Goal: Information Seeking & Learning: Compare options

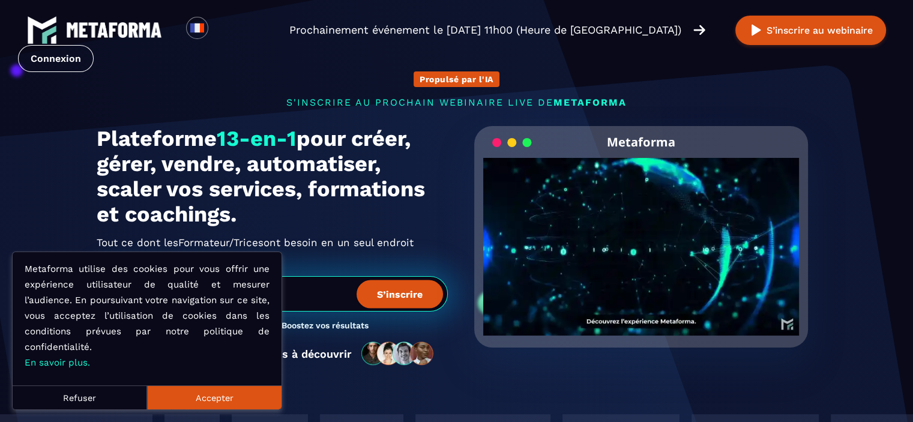
click at [235, 393] on button "Accepter" at bounding box center [214, 397] width 134 height 24
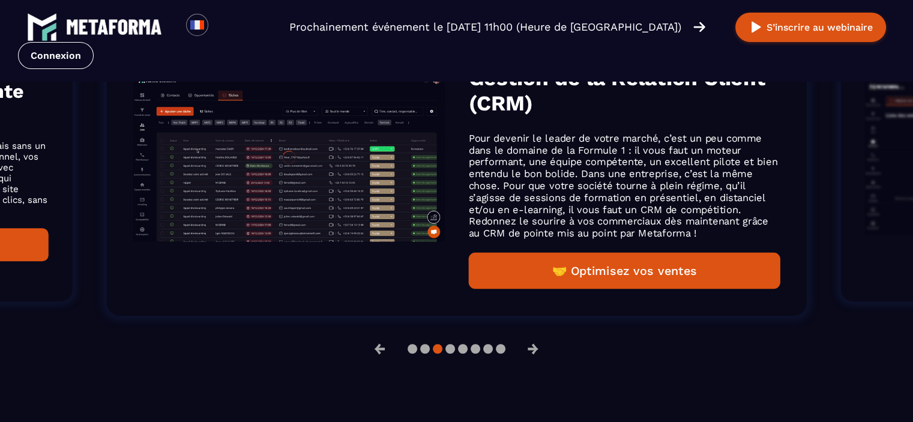
scroll to position [1021, 0]
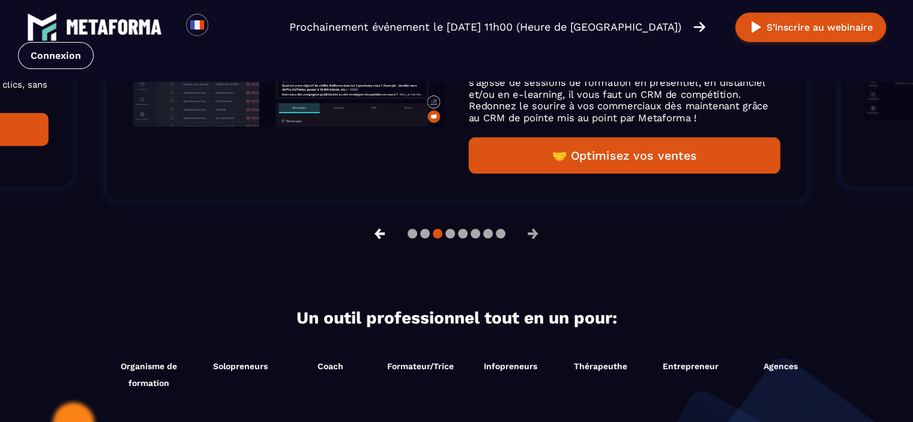
click at [382, 235] on button "←" at bounding box center [379, 233] width 31 height 29
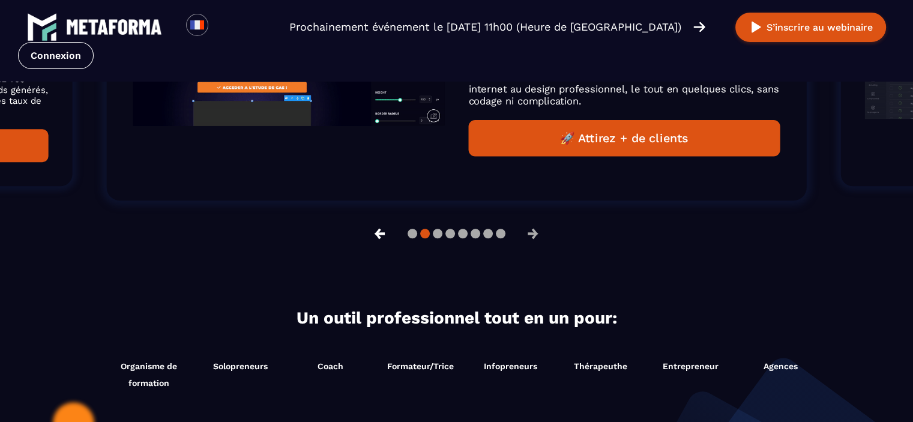
click at [382, 235] on button "←" at bounding box center [379, 233] width 31 height 29
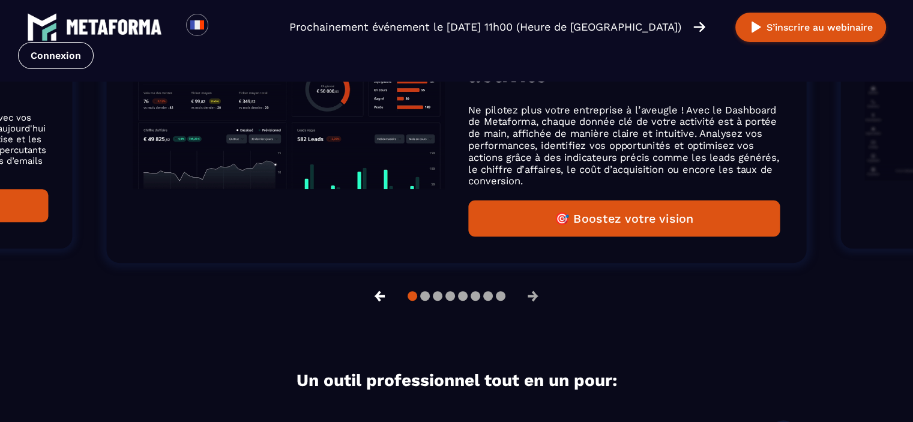
scroll to position [841, 0]
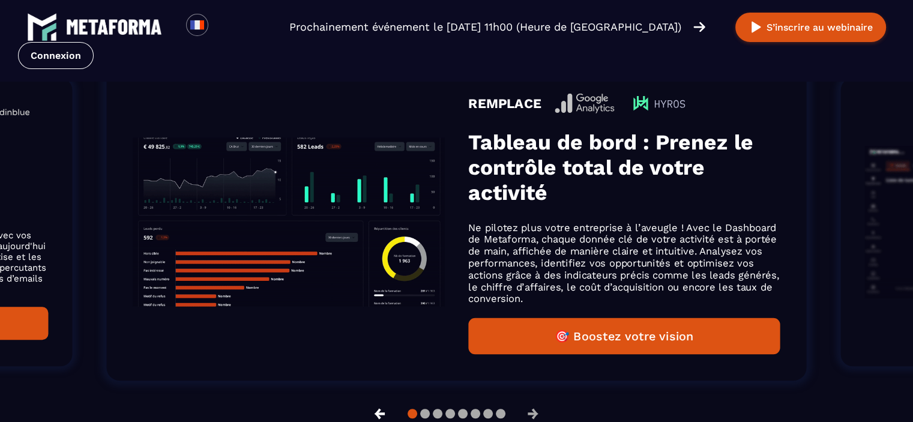
click at [370, 412] on button "←" at bounding box center [379, 413] width 31 height 29
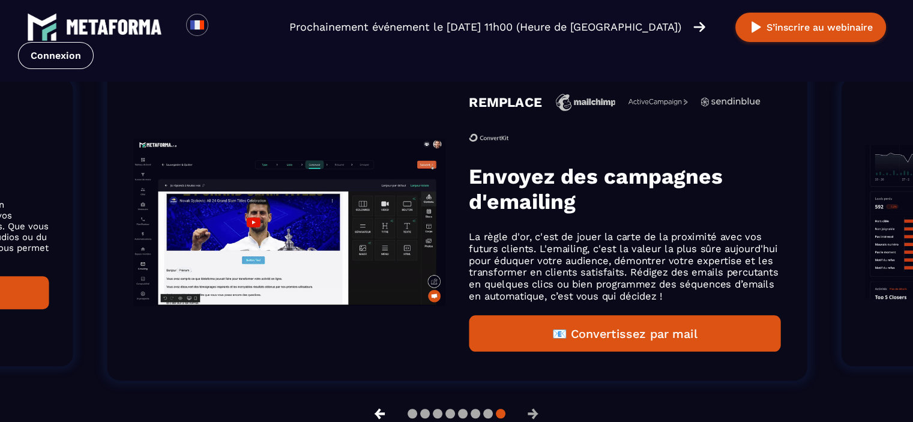
click at [367, 413] on button "←" at bounding box center [379, 413] width 31 height 29
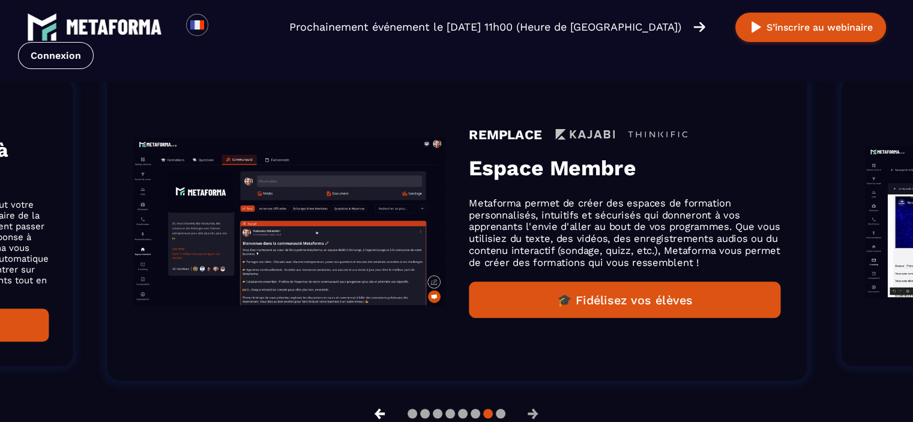
click at [367, 413] on button "←" at bounding box center [379, 413] width 31 height 29
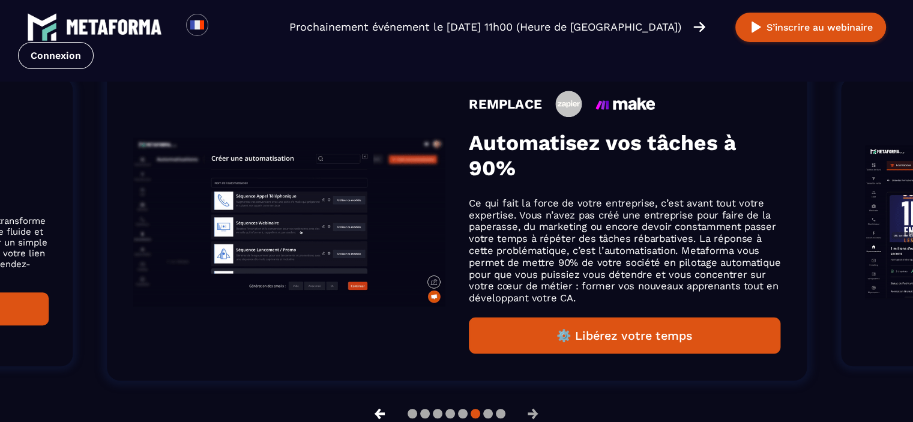
click at [367, 413] on button "←" at bounding box center [379, 413] width 31 height 29
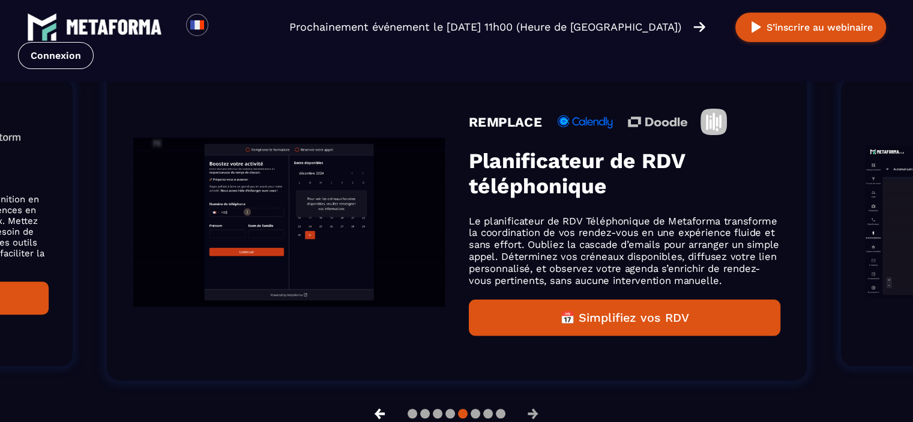
click at [367, 413] on button "←" at bounding box center [379, 413] width 31 height 29
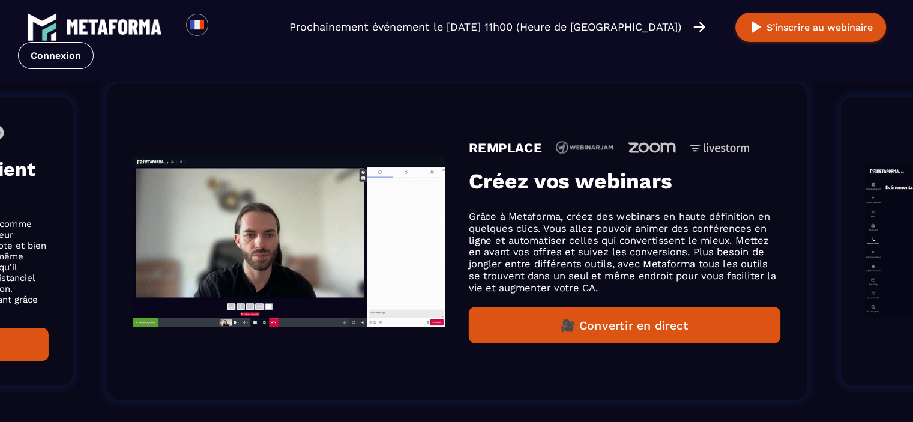
scroll to position [860, 0]
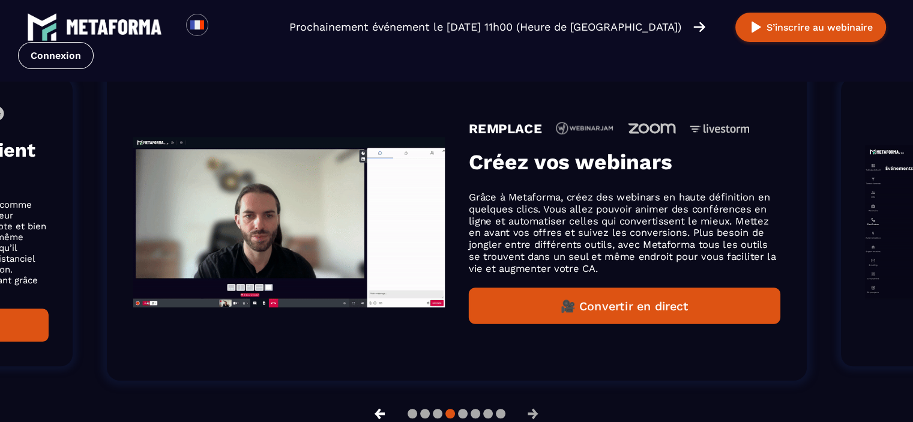
click at [367, 413] on button "←" at bounding box center [379, 413] width 31 height 29
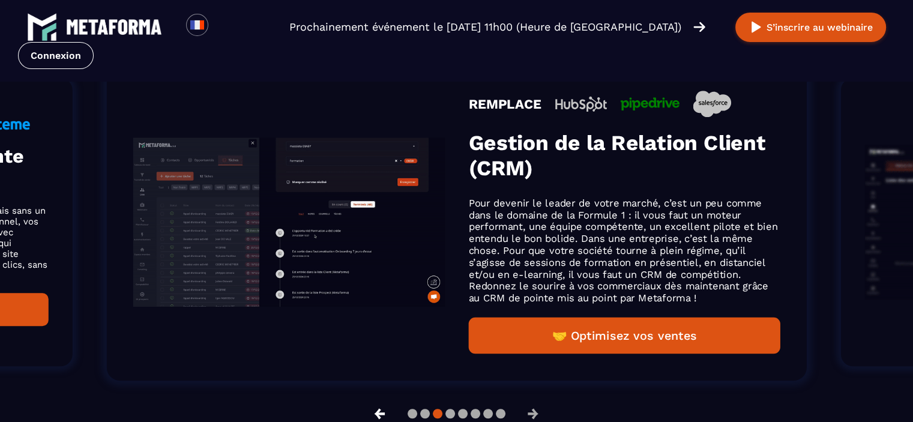
click at [367, 413] on button "←" at bounding box center [379, 413] width 31 height 29
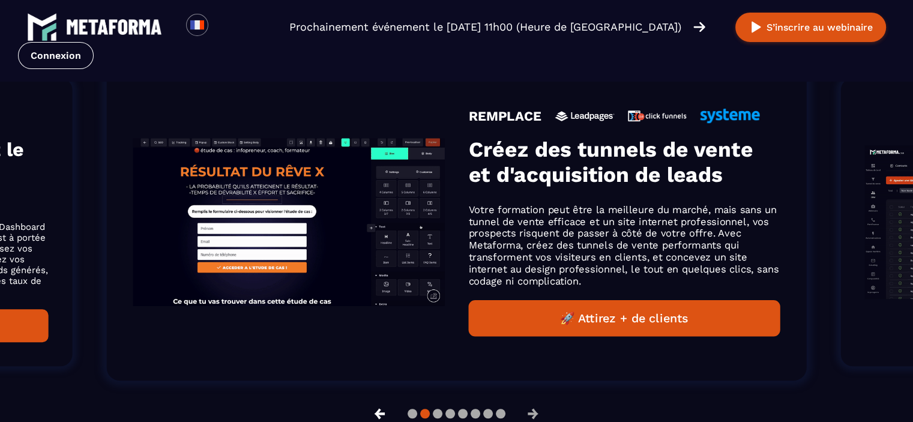
click at [367, 413] on button "←" at bounding box center [379, 413] width 31 height 29
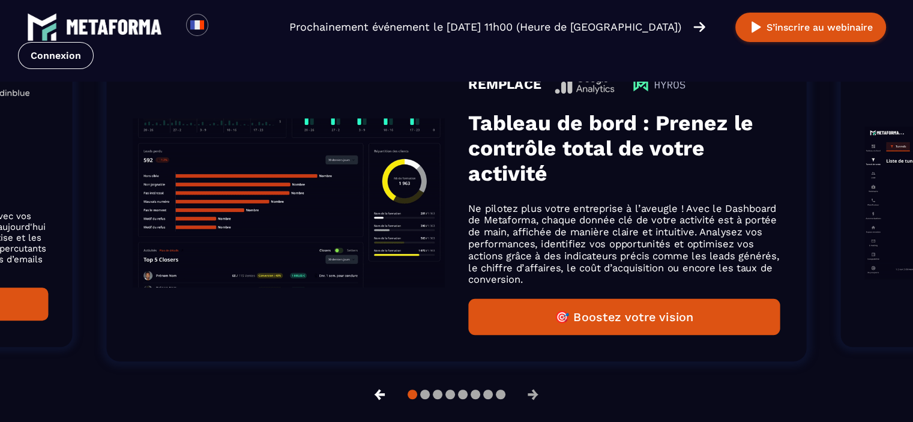
scroll to position [841, 0]
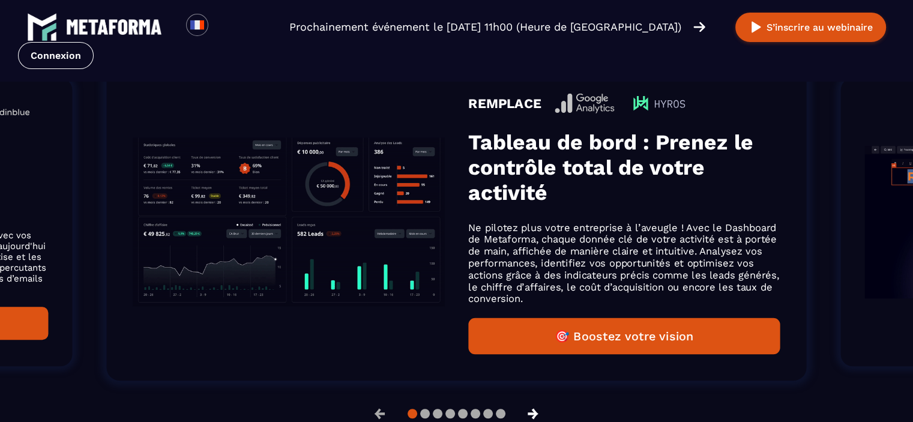
click at [533, 412] on button "→" at bounding box center [533, 413] width 31 height 29
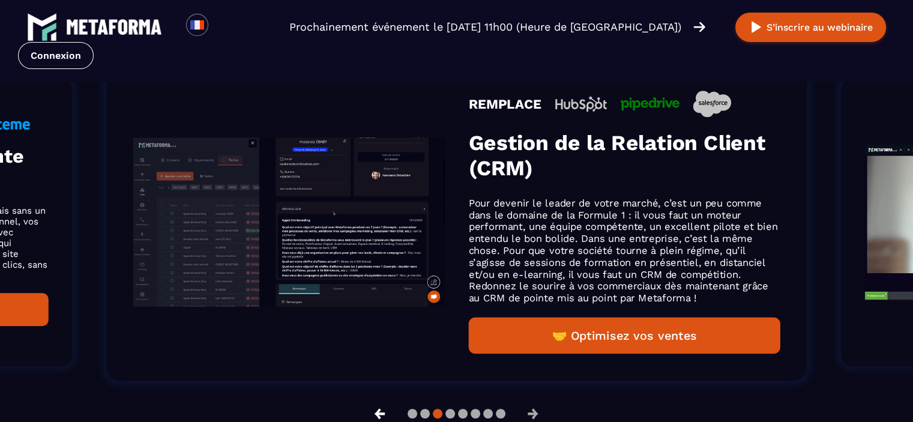
click at [382, 410] on button "←" at bounding box center [379, 413] width 31 height 29
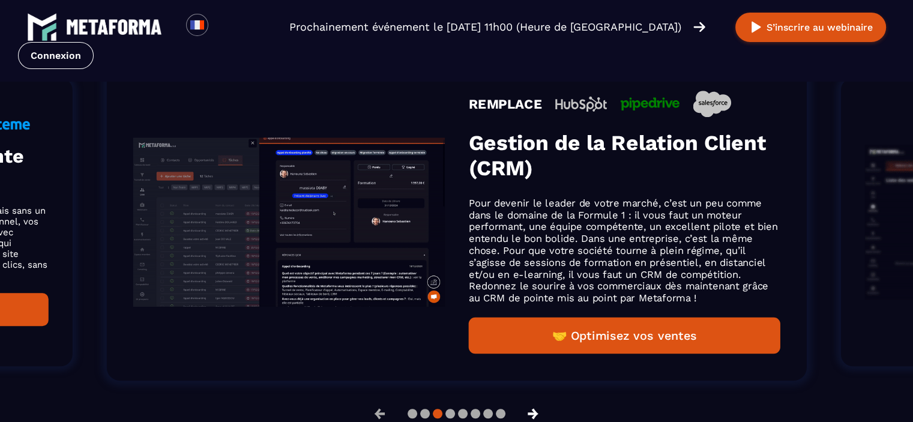
click at [536, 412] on button "→" at bounding box center [533, 413] width 31 height 29
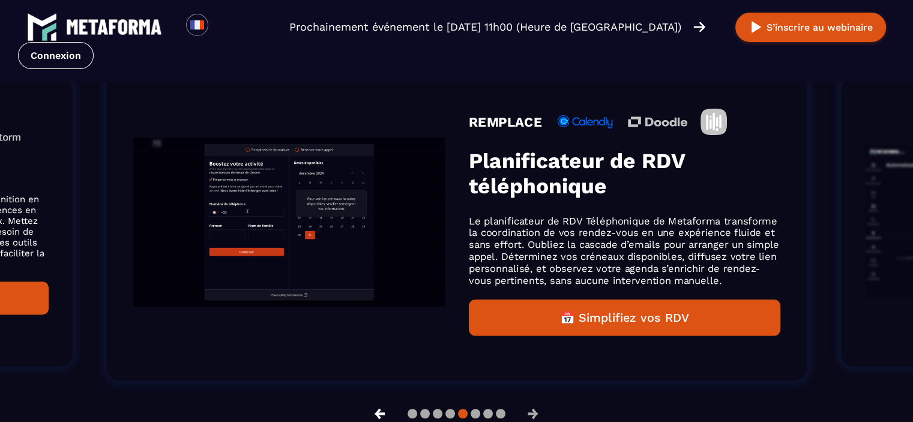
click at [370, 413] on button "←" at bounding box center [379, 413] width 31 height 29
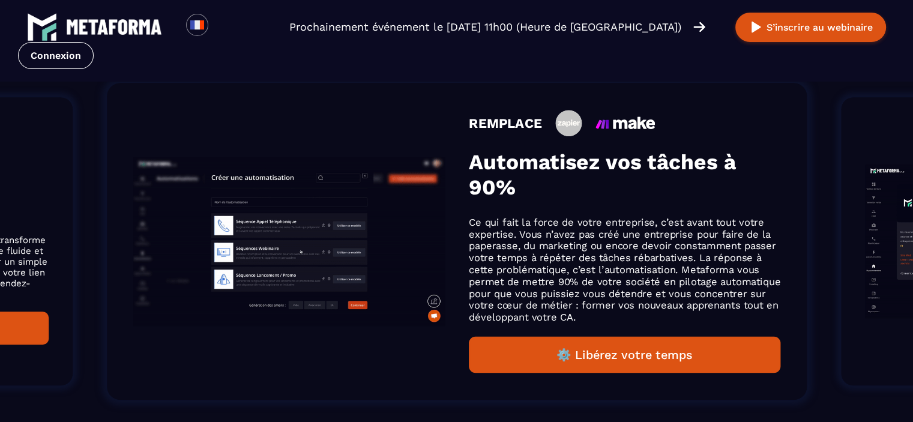
scroll to position [860, 0]
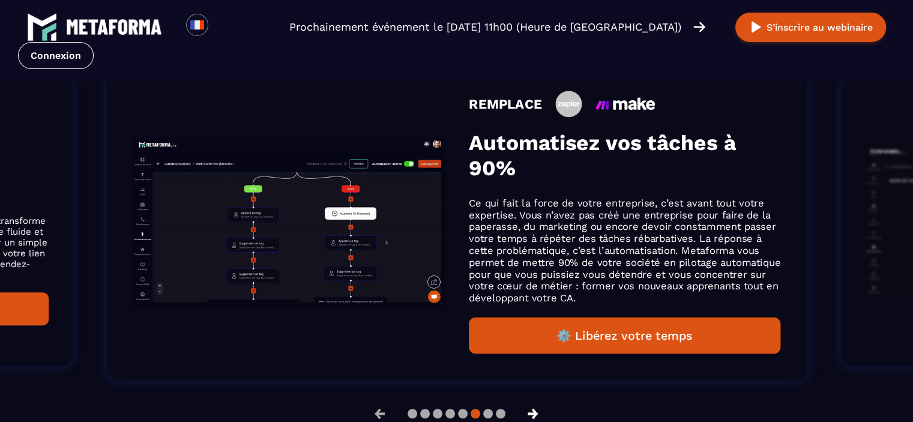
click at [535, 414] on button "→" at bounding box center [533, 413] width 31 height 29
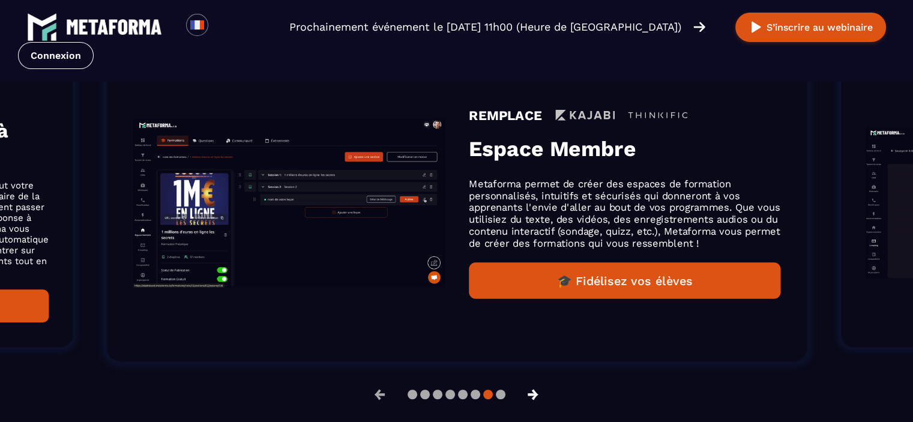
scroll to position [841, 0]
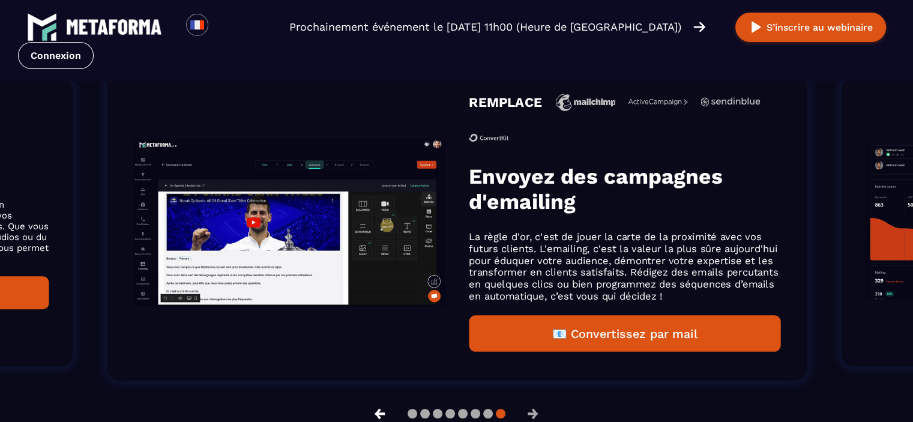
click at [378, 414] on button "←" at bounding box center [379, 413] width 31 height 29
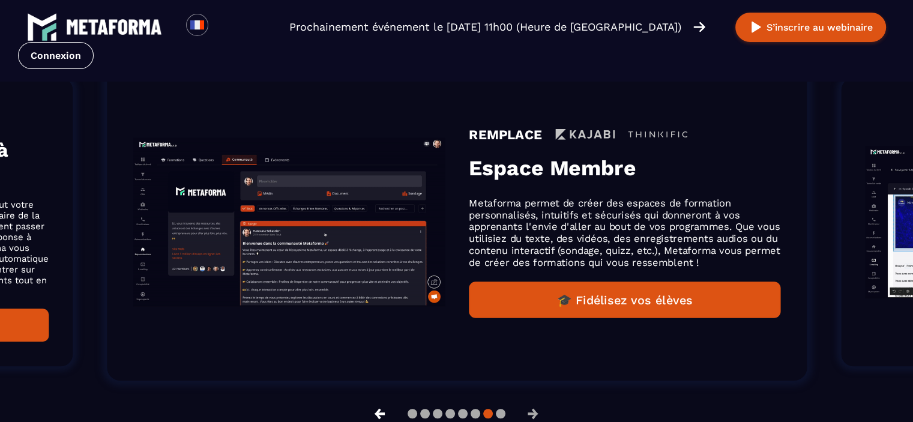
click at [378, 414] on button "←" at bounding box center [379, 413] width 31 height 29
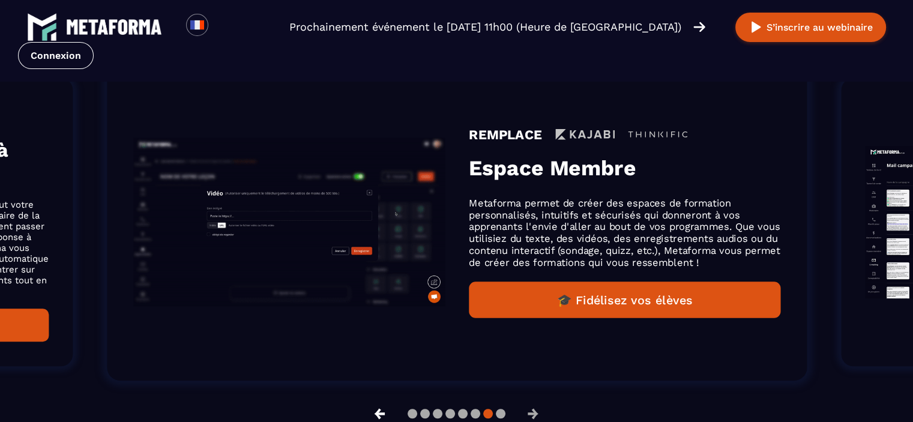
click at [378, 411] on button "←" at bounding box center [379, 413] width 31 height 29
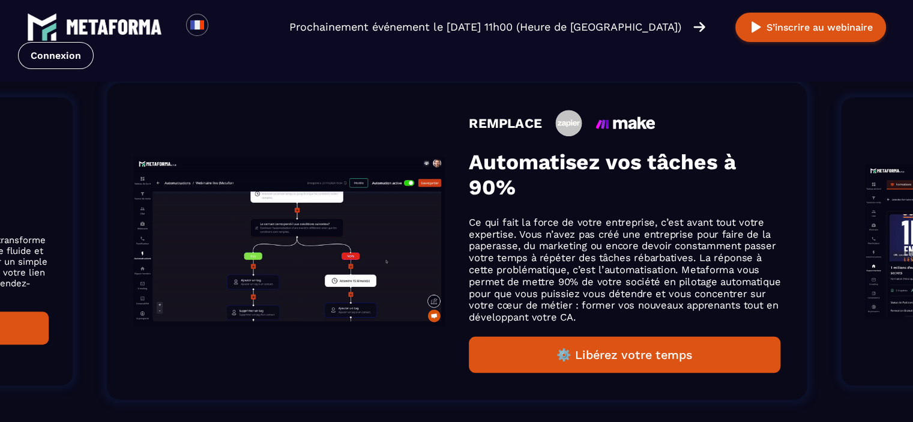
scroll to position [860, 0]
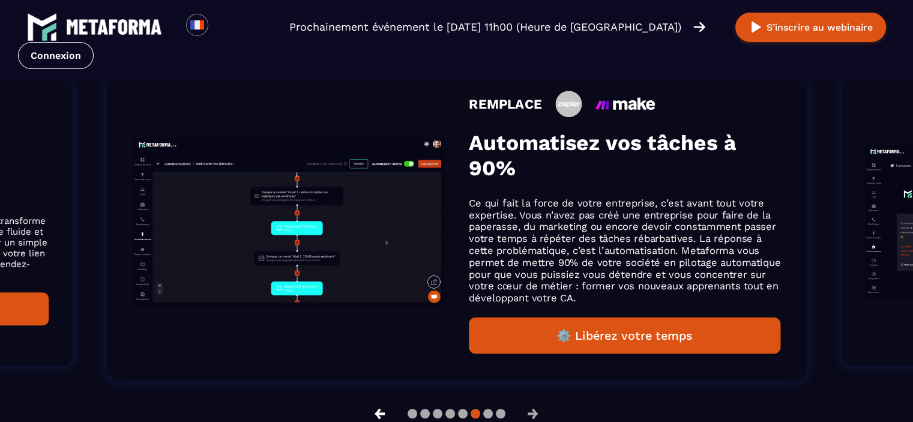
click at [379, 413] on button "←" at bounding box center [379, 413] width 31 height 29
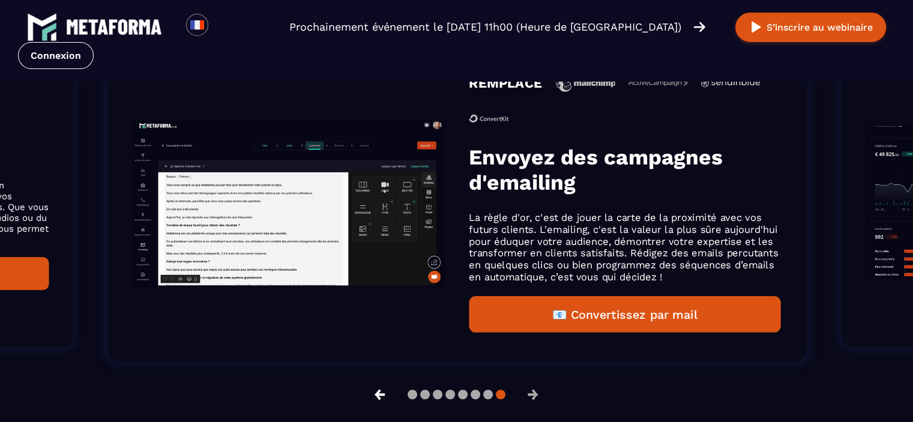
scroll to position [841, 0]
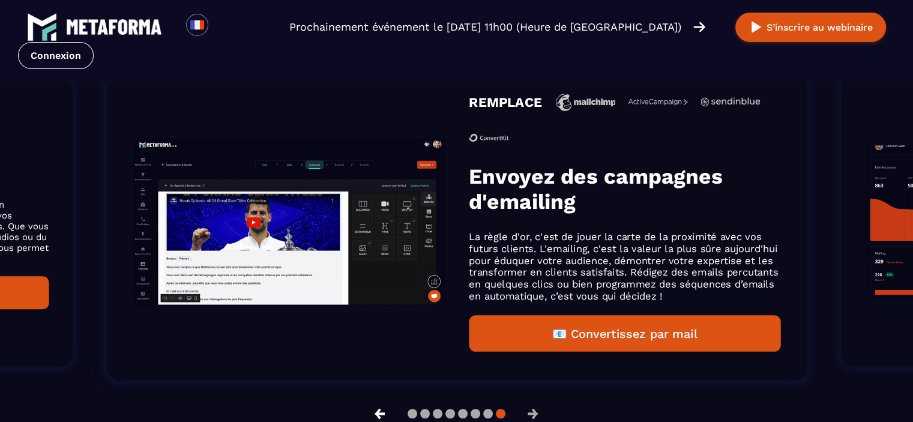
click at [379, 413] on button "←" at bounding box center [379, 413] width 31 height 29
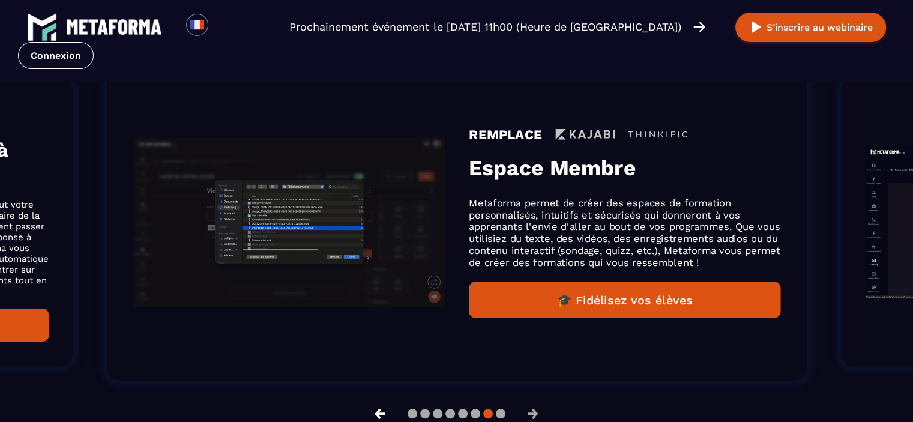
click at [379, 413] on button "←" at bounding box center [379, 413] width 31 height 29
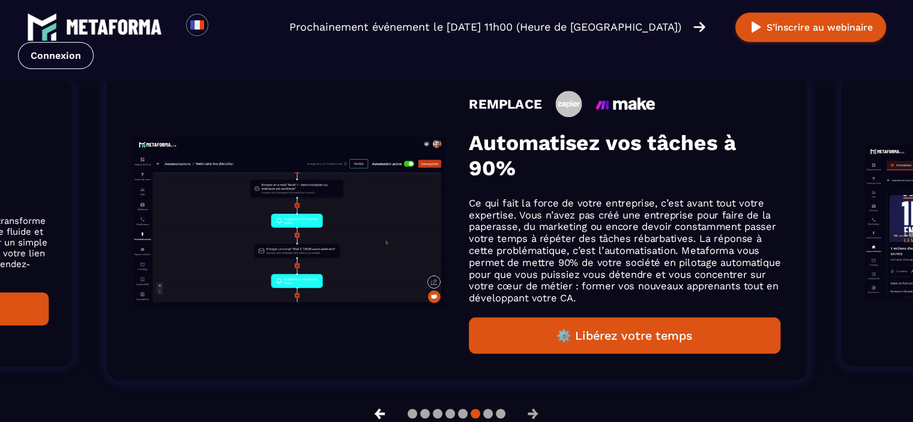
click at [381, 413] on button "←" at bounding box center [379, 413] width 31 height 29
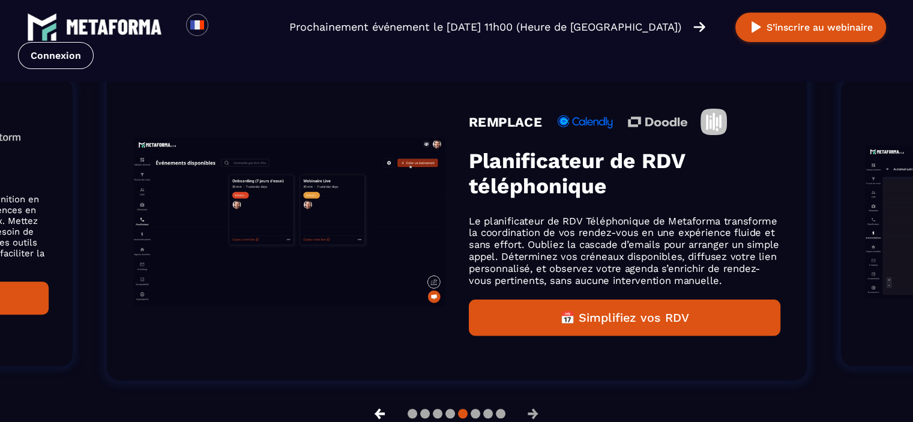
click at [383, 413] on button "←" at bounding box center [379, 413] width 31 height 29
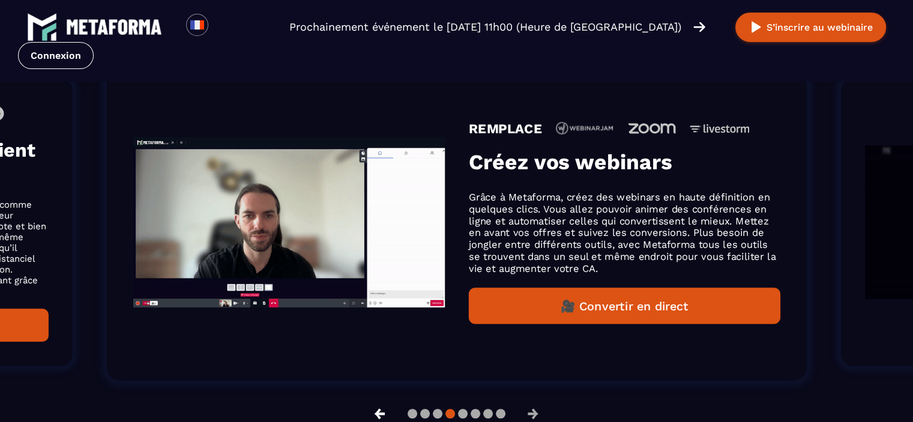
click at [380, 411] on button "←" at bounding box center [379, 413] width 31 height 29
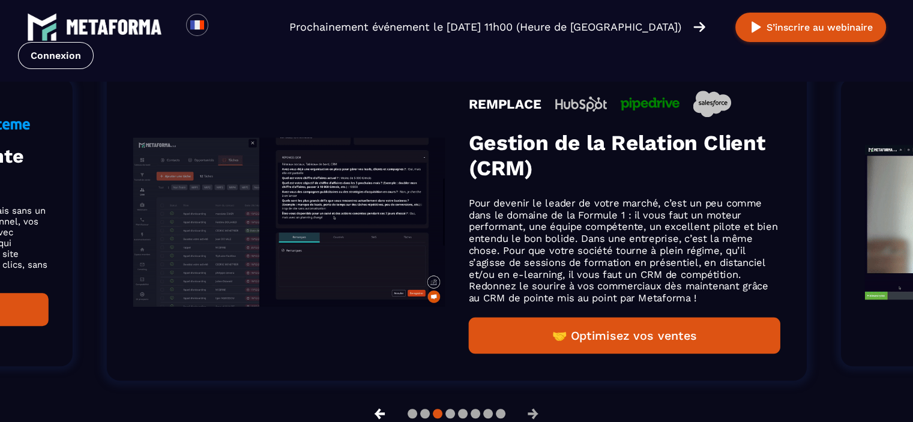
click at [379, 413] on button "←" at bounding box center [379, 413] width 31 height 29
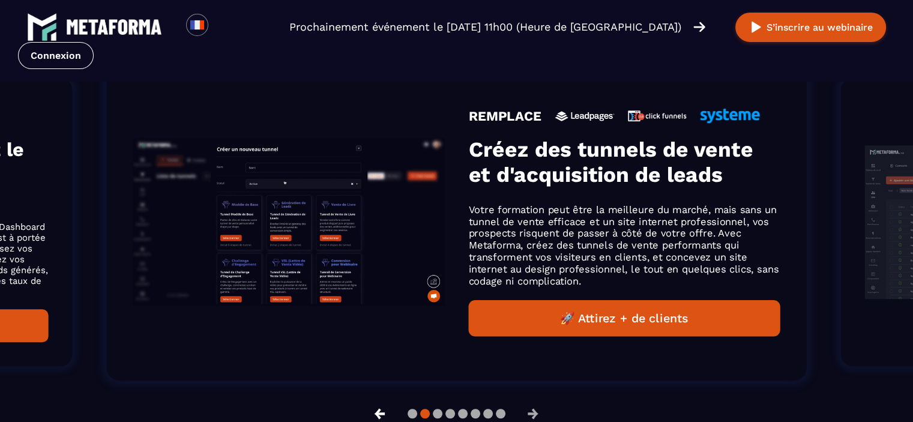
click at [379, 413] on button "←" at bounding box center [379, 413] width 31 height 29
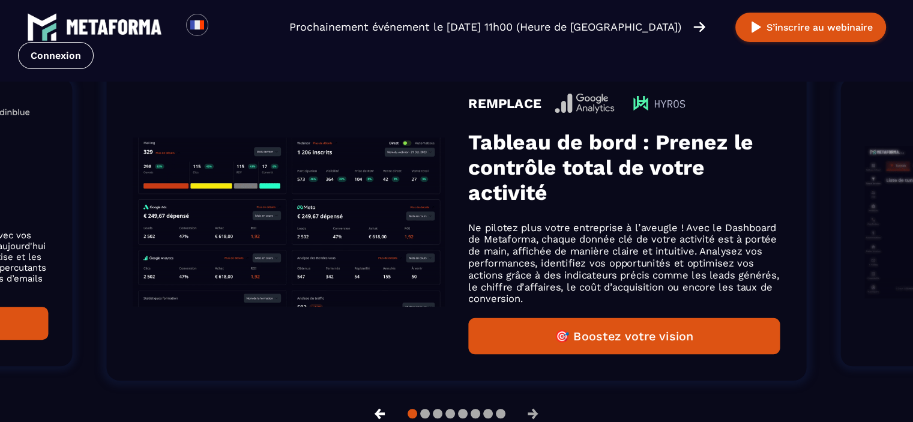
click at [380, 416] on button "←" at bounding box center [379, 413] width 31 height 29
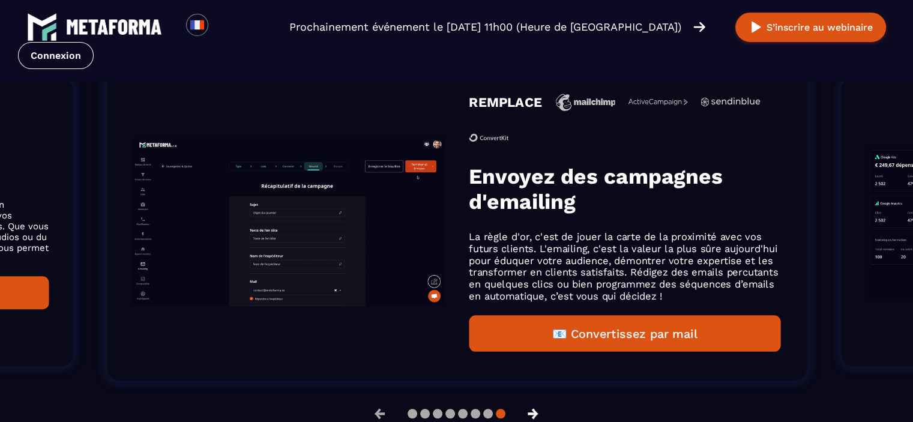
click at [533, 413] on button "→" at bounding box center [533, 413] width 31 height 29
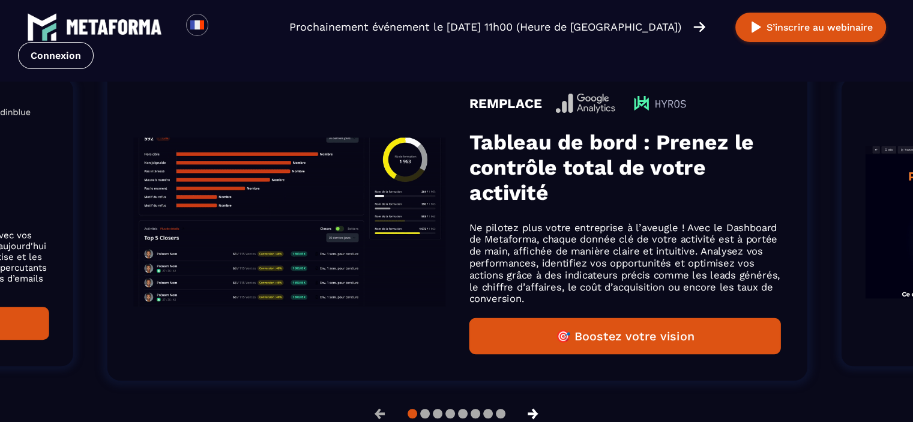
click at [533, 413] on button "→" at bounding box center [533, 413] width 31 height 29
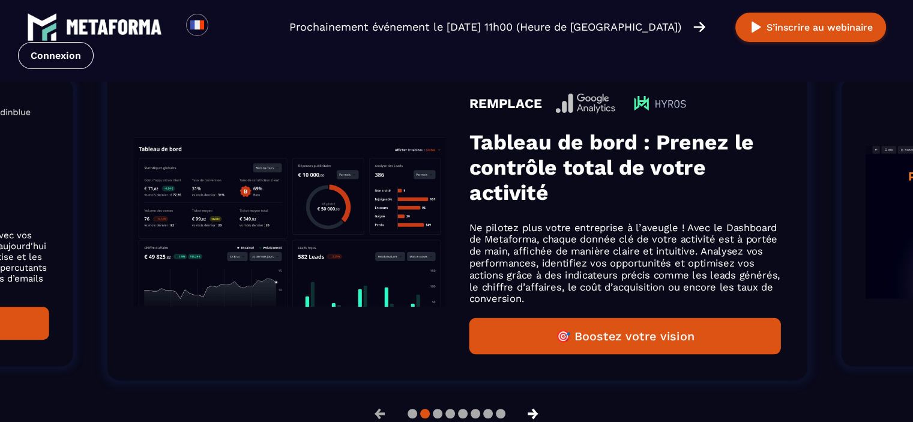
click at [533, 413] on button "→" at bounding box center [533, 413] width 31 height 29
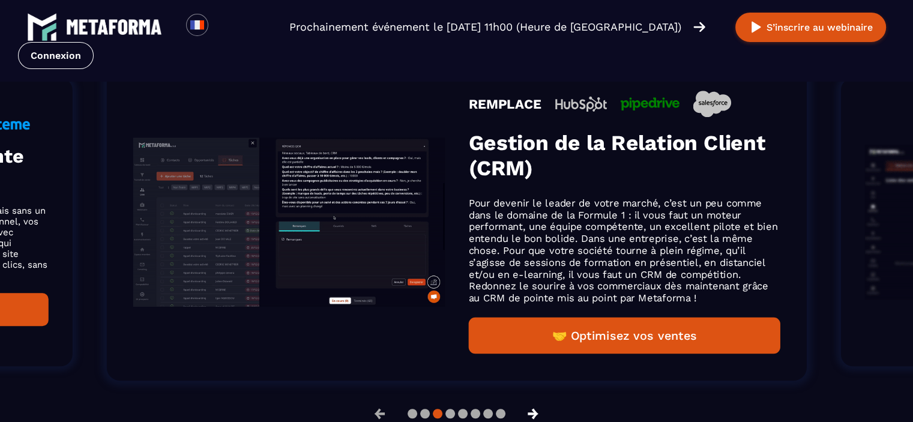
click at [533, 413] on button "→" at bounding box center [533, 413] width 31 height 29
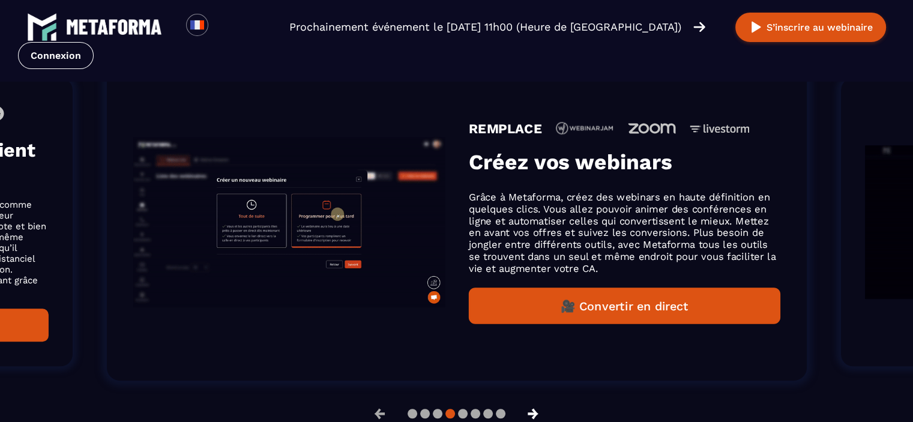
click at [533, 413] on button "→" at bounding box center [533, 413] width 31 height 29
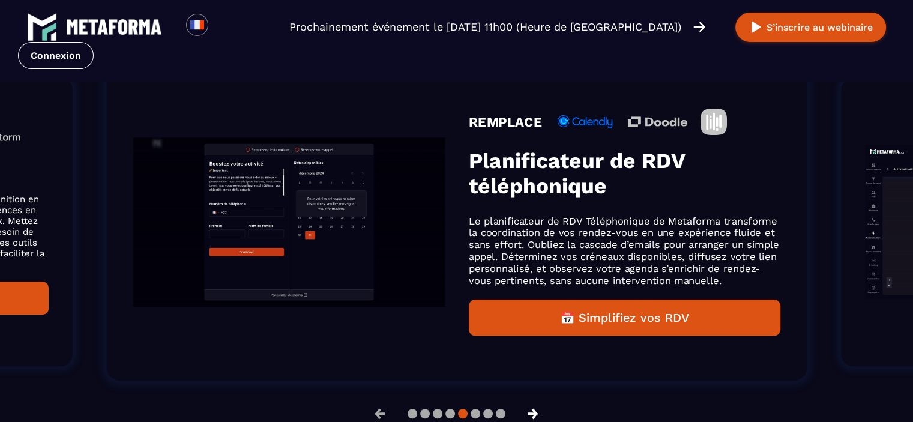
click at [533, 413] on button "→" at bounding box center [533, 413] width 31 height 29
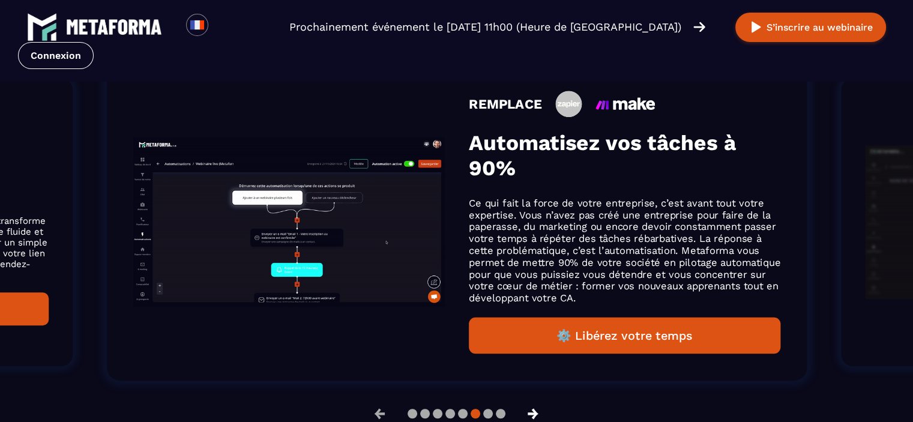
click at [533, 413] on button "→" at bounding box center [533, 413] width 31 height 29
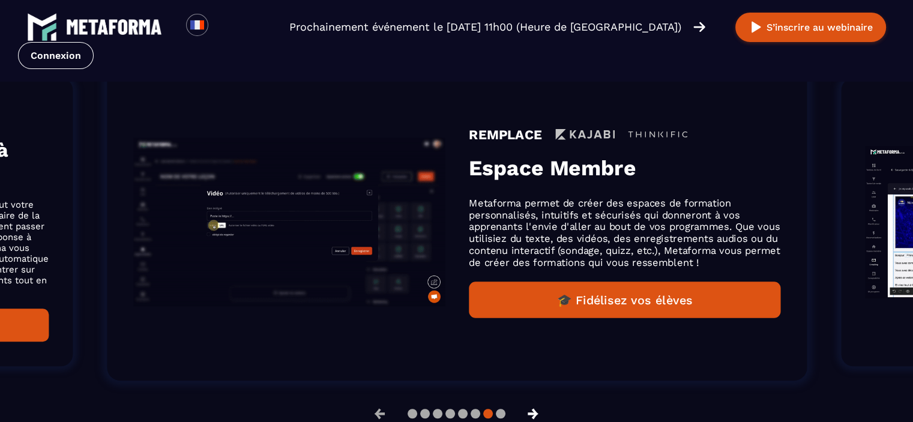
click at [534, 413] on button "→" at bounding box center [533, 413] width 31 height 29
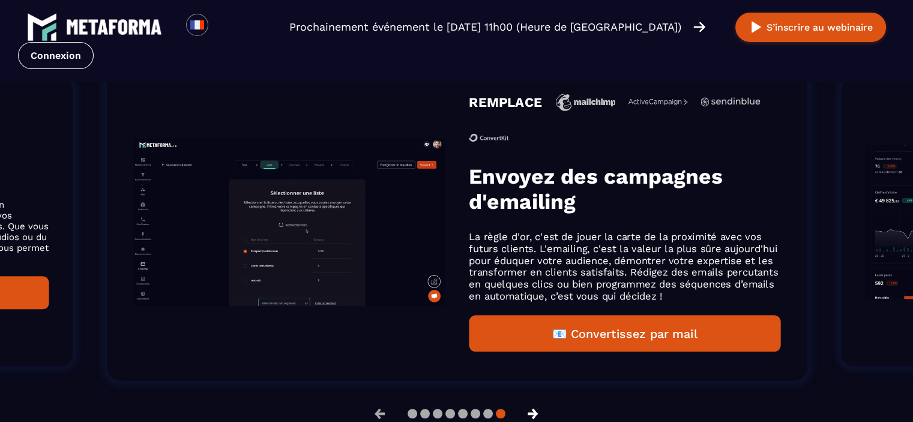
click at [534, 413] on button "→" at bounding box center [533, 413] width 31 height 29
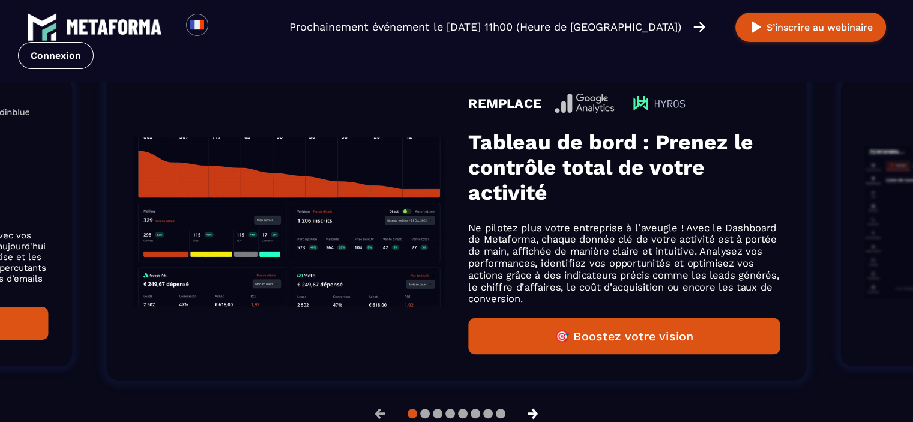
click at [534, 413] on button "→" at bounding box center [533, 413] width 31 height 29
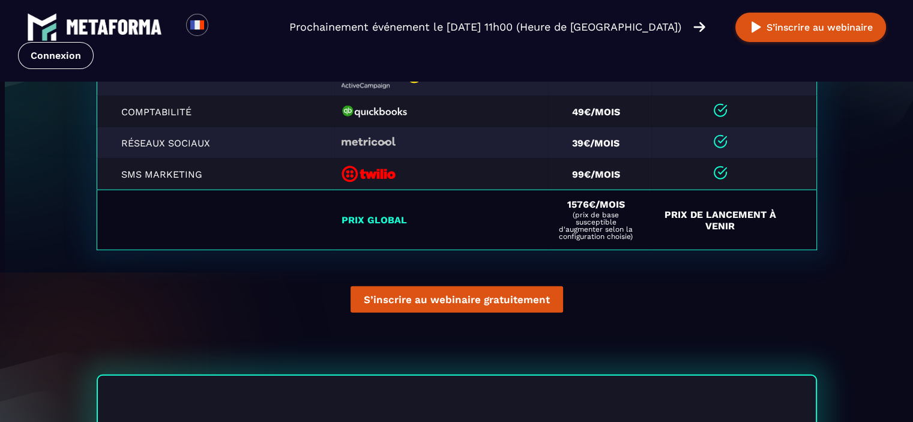
scroll to position [2851, 0]
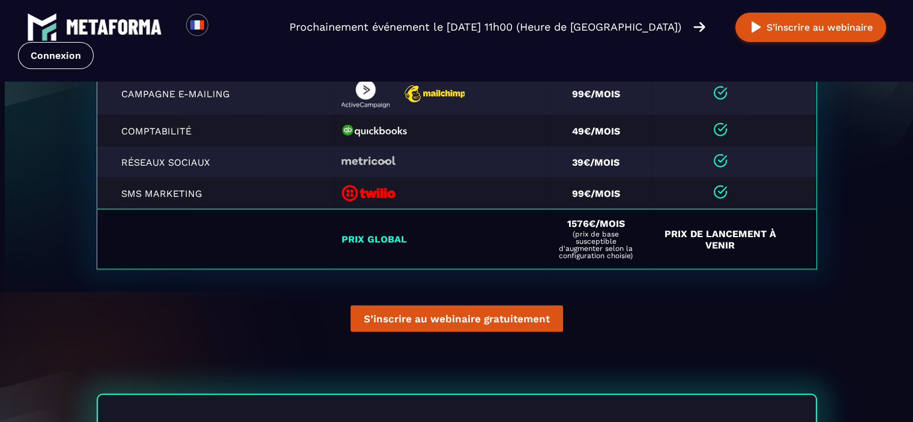
click at [719, 238] on td "Prix de Lancement à venir" at bounding box center [733, 240] width 165 height 60
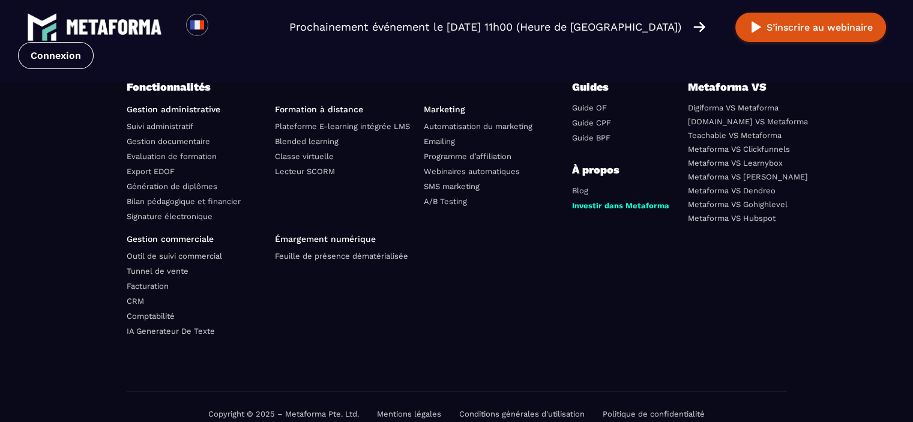
scroll to position [4302, 0]
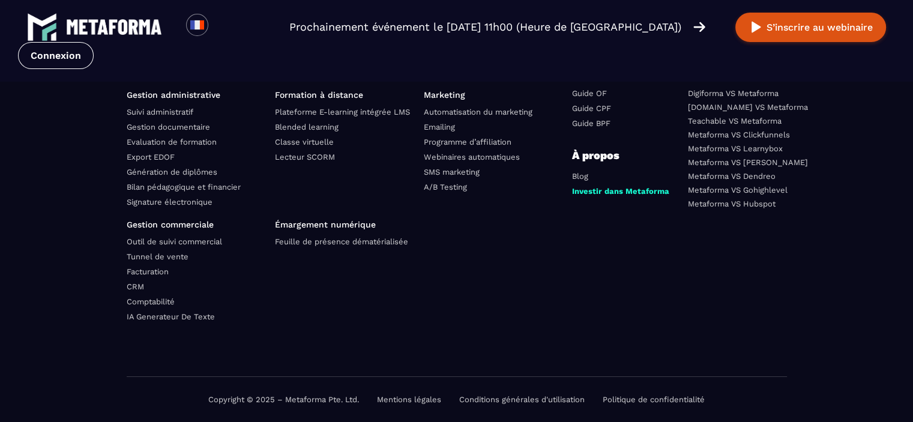
click at [749, 160] on link "Metaforma VS [PERSON_NAME]" at bounding box center [748, 162] width 120 height 9
